Goal: Information Seeking & Learning: Learn about a topic

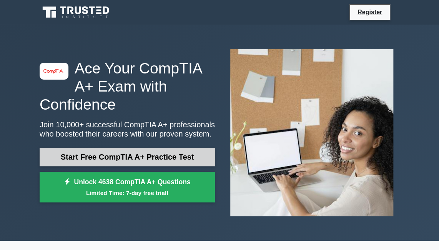
click at [142, 154] on link "Start Free CompTIA A+ Practice Test" at bounding box center [127, 157] width 175 height 18
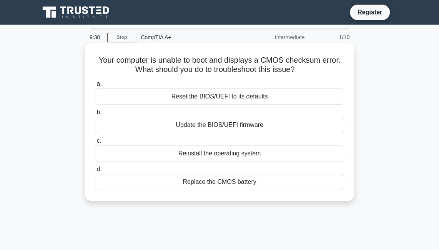
click at [211, 181] on div "Replace the CMOS battery" at bounding box center [219, 182] width 249 height 16
click at [95, 172] on input "d. Replace the CMOS battery" at bounding box center [95, 169] width 0 height 5
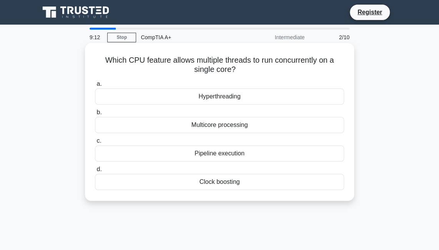
click at [209, 97] on div "Hyperthreading" at bounding box center [219, 96] width 249 height 16
click at [95, 87] on input "a. Hyperthreading" at bounding box center [95, 84] width 0 height 5
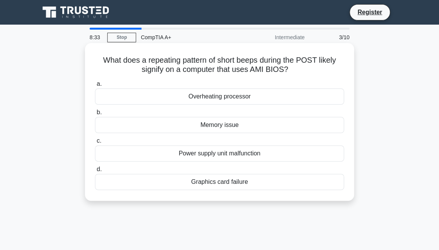
click at [232, 151] on div "Power supply unit malfunction" at bounding box center [219, 153] width 249 height 16
click at [95, 143] on input "c. Power supply unit malfunction" at bounding box center [95, 140] width 0 height 5
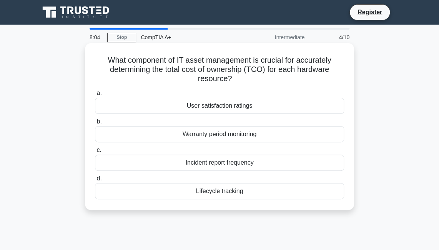
click at [223, 163] on div "Incident report frequency" at bounding box center [219, 163] width 249 height 16
click at [95, 153] on input "c. Incident report frequency" at bounding box center [95, 150] width 0 height 5
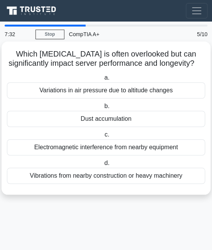
click at [120, 127] on div "Dust accumulation" at bounding box center [106, 119] width 198 height 16
click at [102, 109] on input "b. Dust accumulation" at bounding box center [102, 106] width 0 height 5
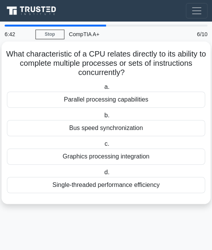
click at [118, 97] on div "Parallel processing capabilities" at bounding box center [106, 100] width 198 height 16
click at [102, 90] on input "a. Parallel processing capabilities" at bounding box center [102, 87] width 0 height 5
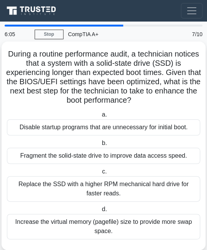
click at [96, 123] on div "Disable startup programs that are unnecessary for initial boot." at bounding box center [103, 127] width 193 height 16
click at [100, 117] on input "a. Disable startup programs that are unnecessary for initial boot." at bounding box center [100, 114] width 0 height 5
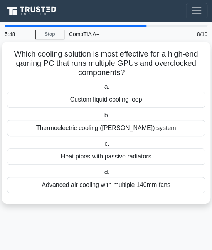
click at [90, 100] on div "Custom liquid cooling loop" at bounding box center [106, 100] width 198 height 16
click at [102, 90] on input "a. Custom liquid cooling loop" at bounding box center [102, 87] width 0 height 5
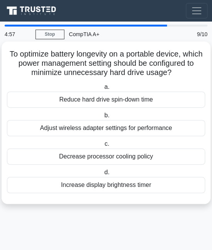
click at [132, 156] on div "Decrease processor cooling policy" at bounding box center [106, 156] width 198 height 16
click at [103, 147] on input "c. Decrease processor cooling policy" at bounding box center [103, 144] width 0 height 5
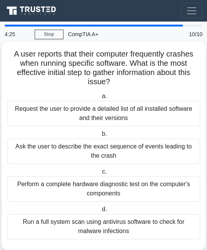
click at [103, 187] on div "Perform a complete hardware diagnostic test on the computer's components" at bounding box center [103, 188] width 193 height 25
click at [100, 174] on input "c. Perform a complete hardware diagnostic test on the computer's components" at bounding box center [100, 171] width 0 height 5
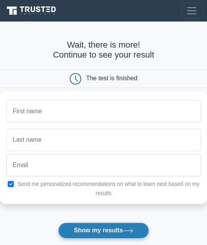
click at [94, 230] on button "Show my results" at bounding box center [103, 231] width 91 height 16
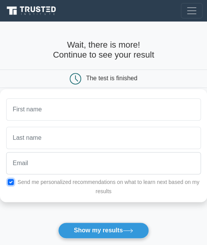
click at [12, 182] on input "checkbox" at bounding box center [11, 182] width 6 height 6
checkbox input "false"
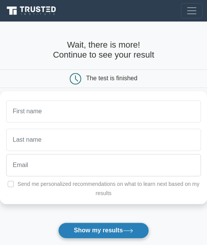
click at [92, 234] on button "Show my results" at bounding box center [103, 231] width 91 height 16
